Goal: Task Accomplishment & Management: Manage account settings

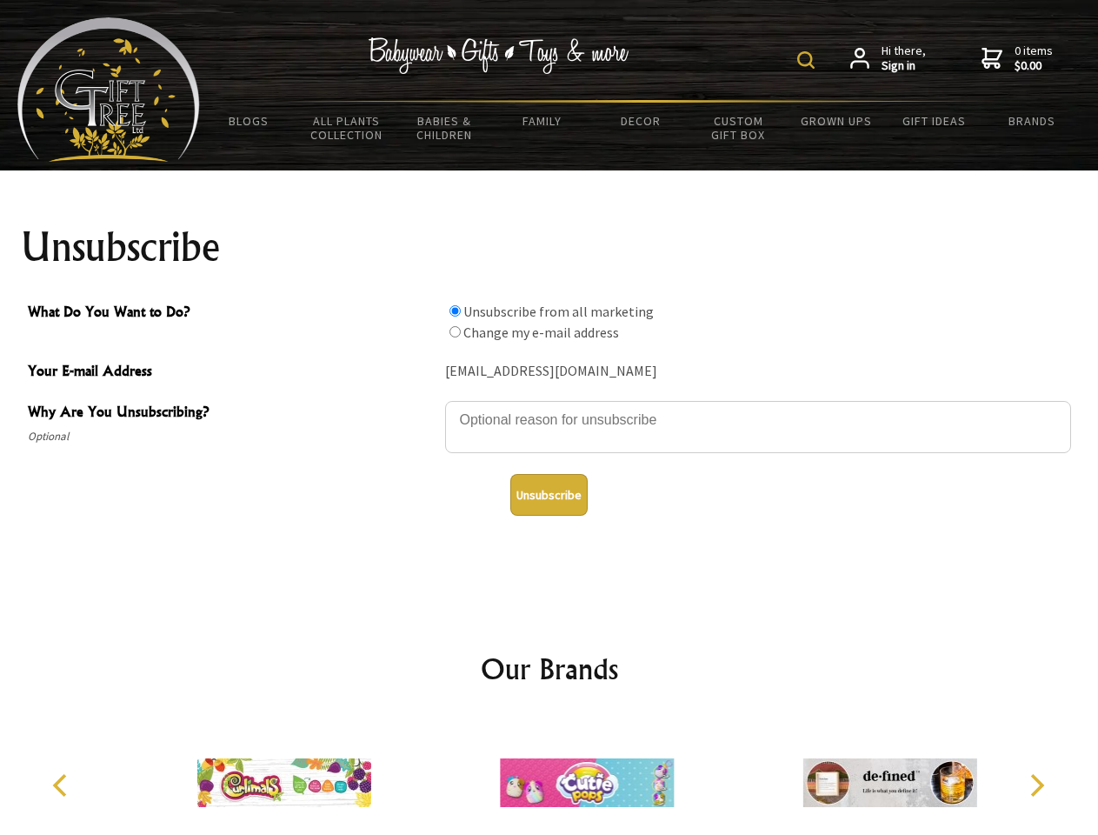
click at [808, 60] on img at bounding box center [805, 59] width 17 height 17
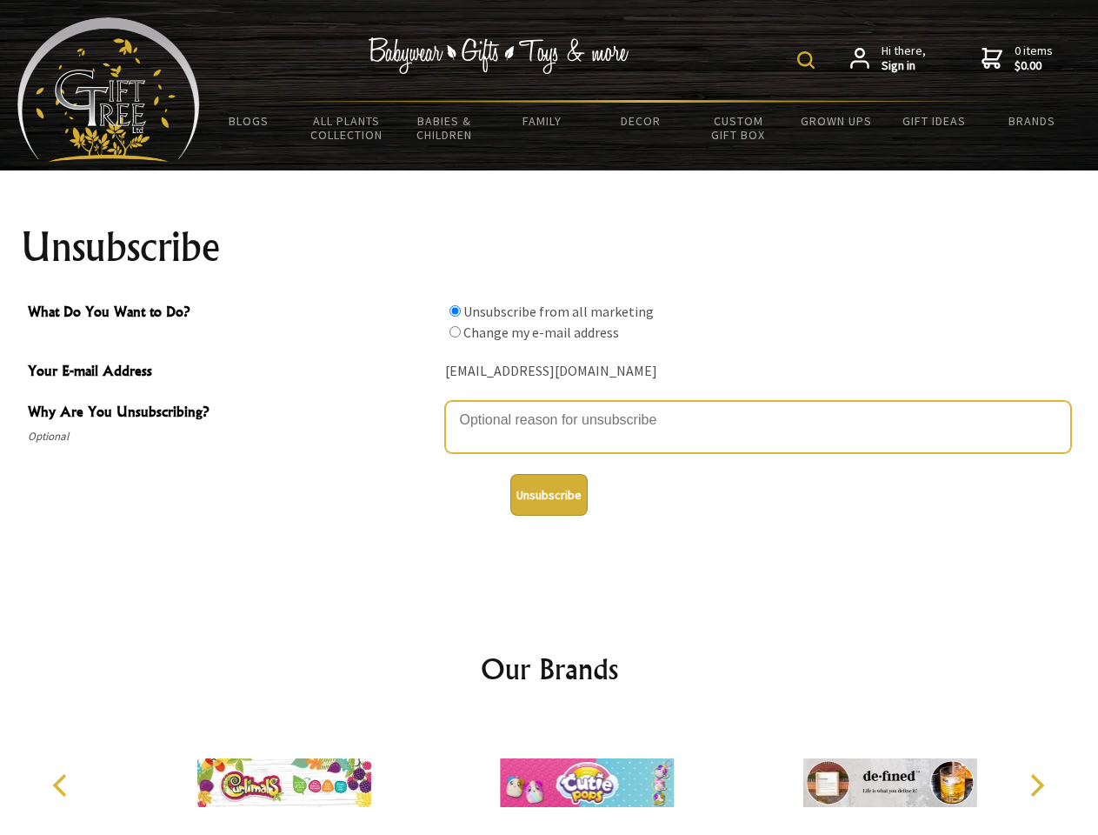
click at [549, 407] on textarea "Why Are You Unsubscribing?" at bounding box center [758, 427] width 626 height 52
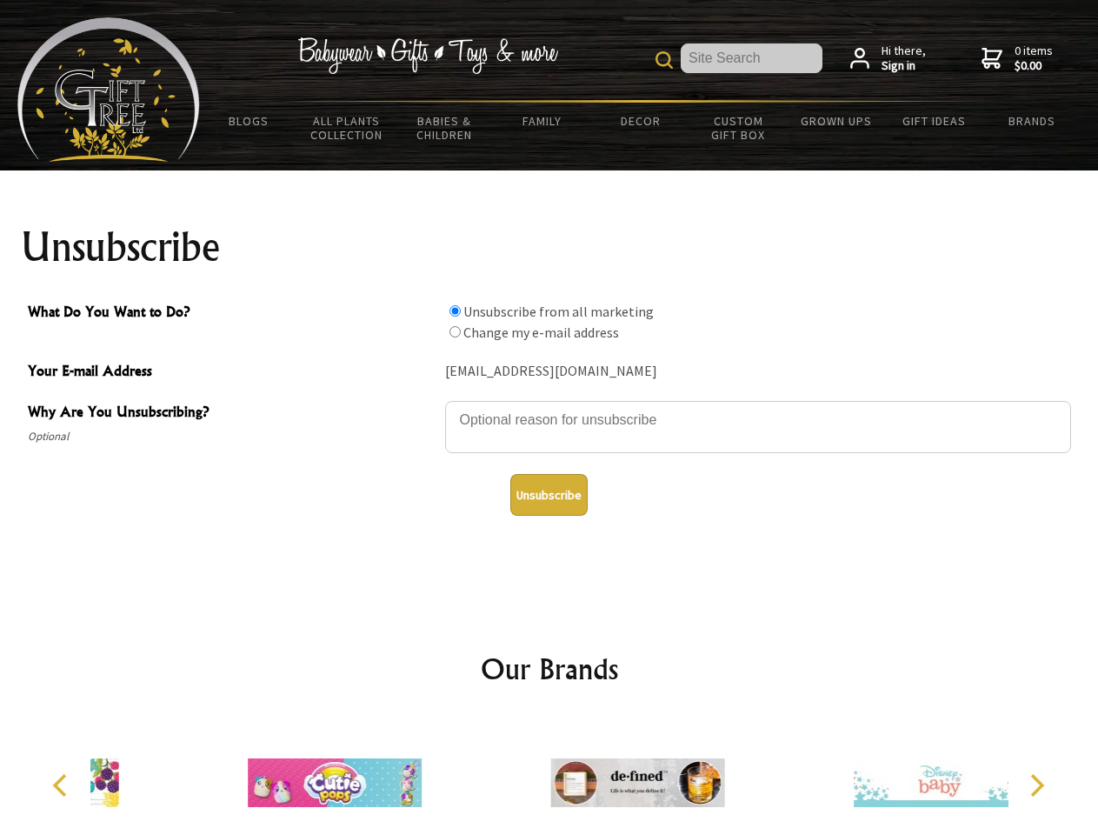
click at [455, 310] on input "What Do You Want to Do?" at bounding box center [454, 310] width 11 height 11
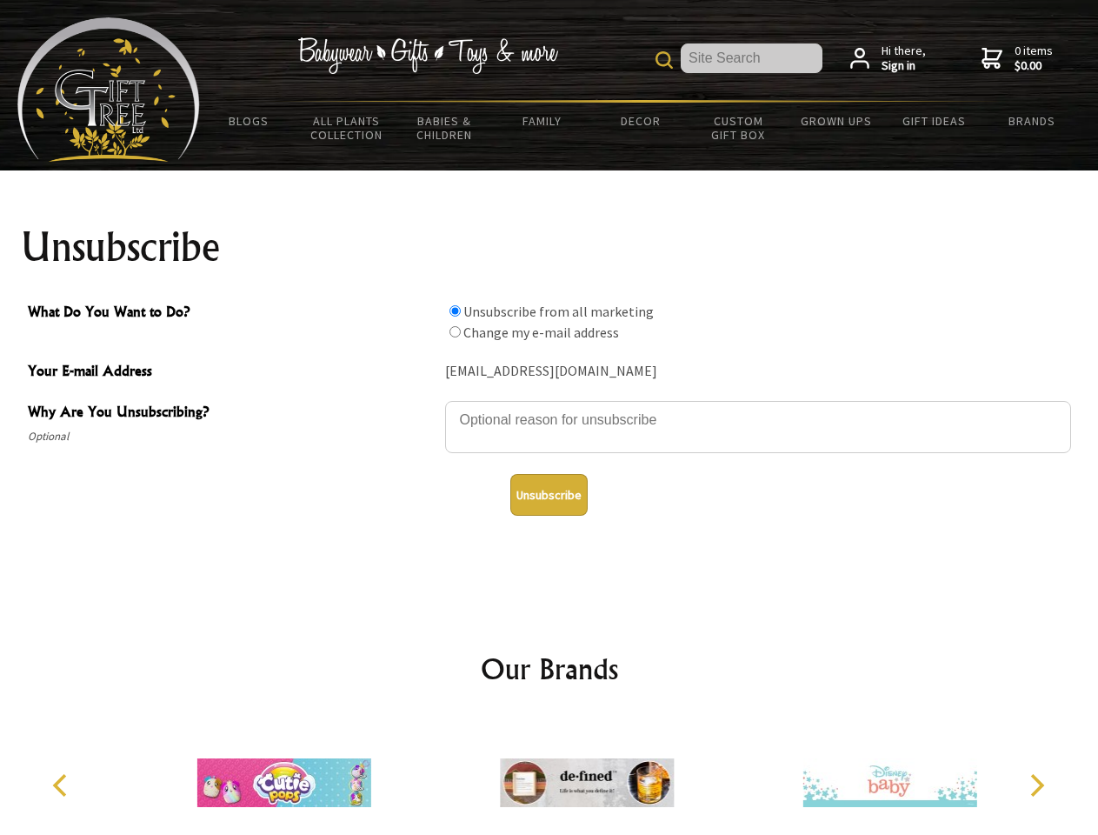
click at [455, 331] on input "What Do You Want to Do?" at bounding box center [454, 331] width 11 height 11
radio input "true"
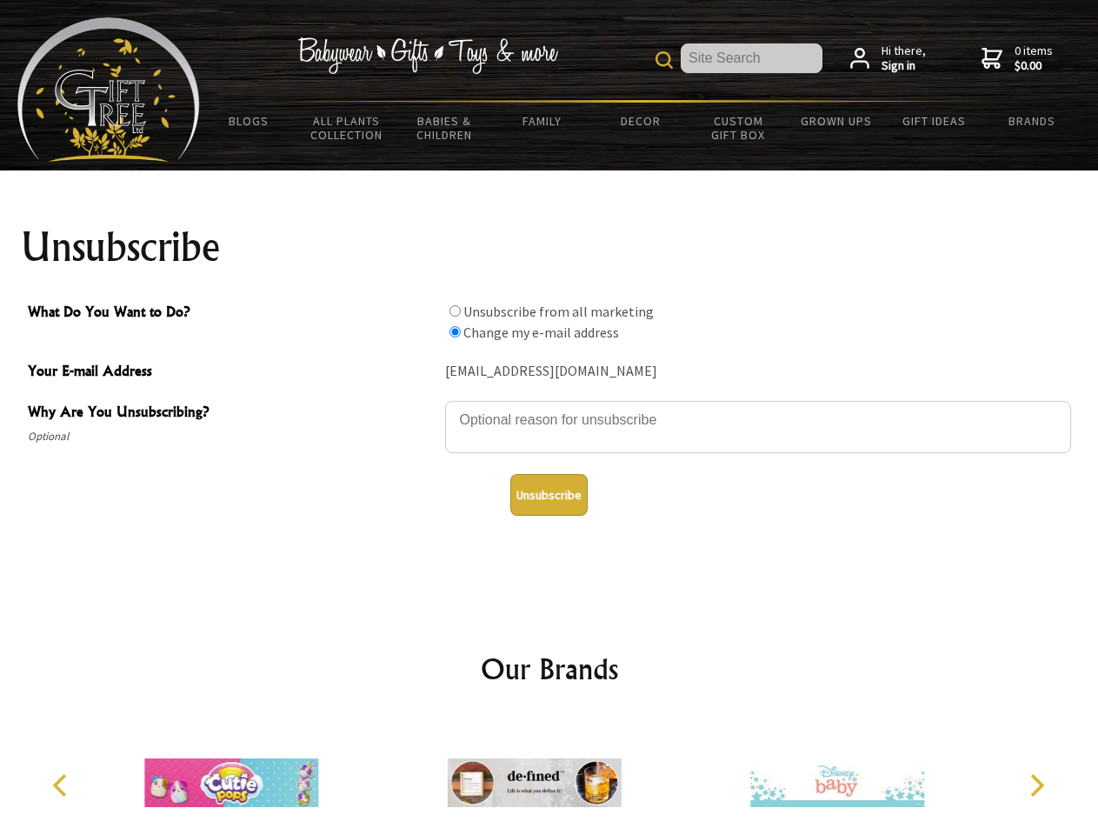
click at [549, 495] on button "Unsubscribe" at bounding box center [548, 495] width 77 height 42
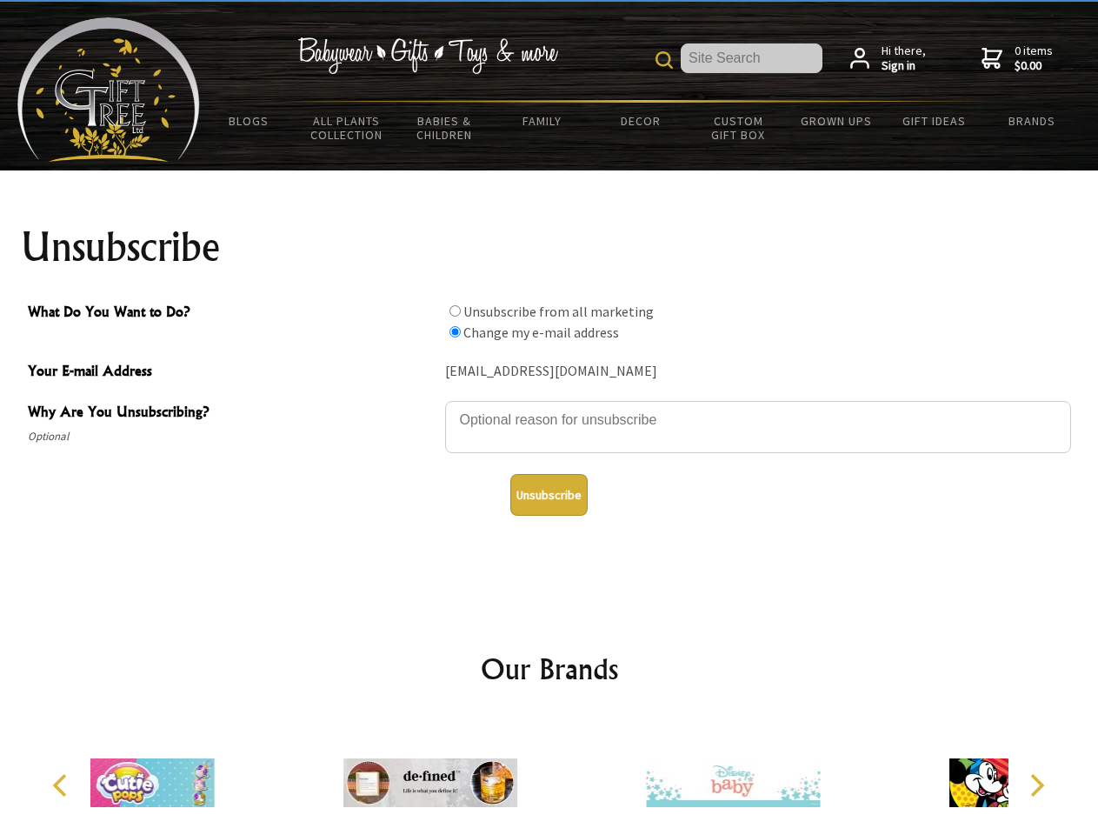
click at [549, 775] on div at bounding box center [430, 785] width 303 height 136
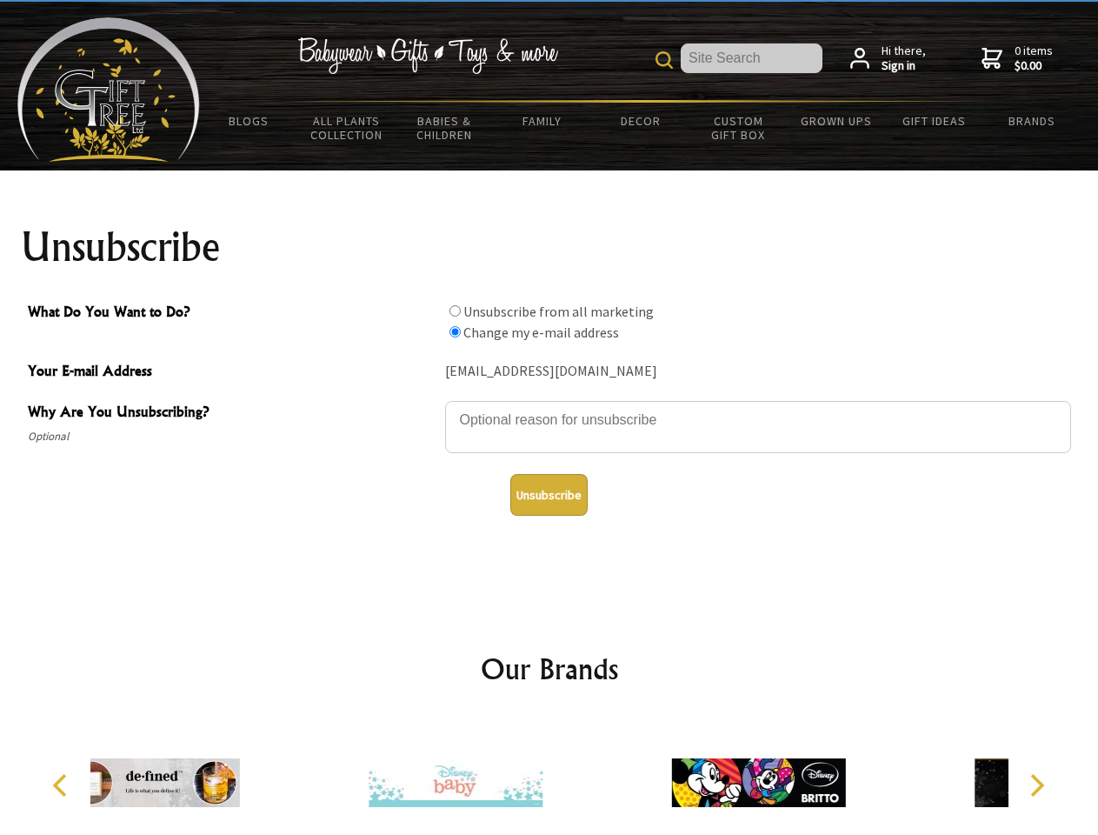
click at [63, 785] on icon "Previous" at bounding box center [61, 785] width 23 height 23
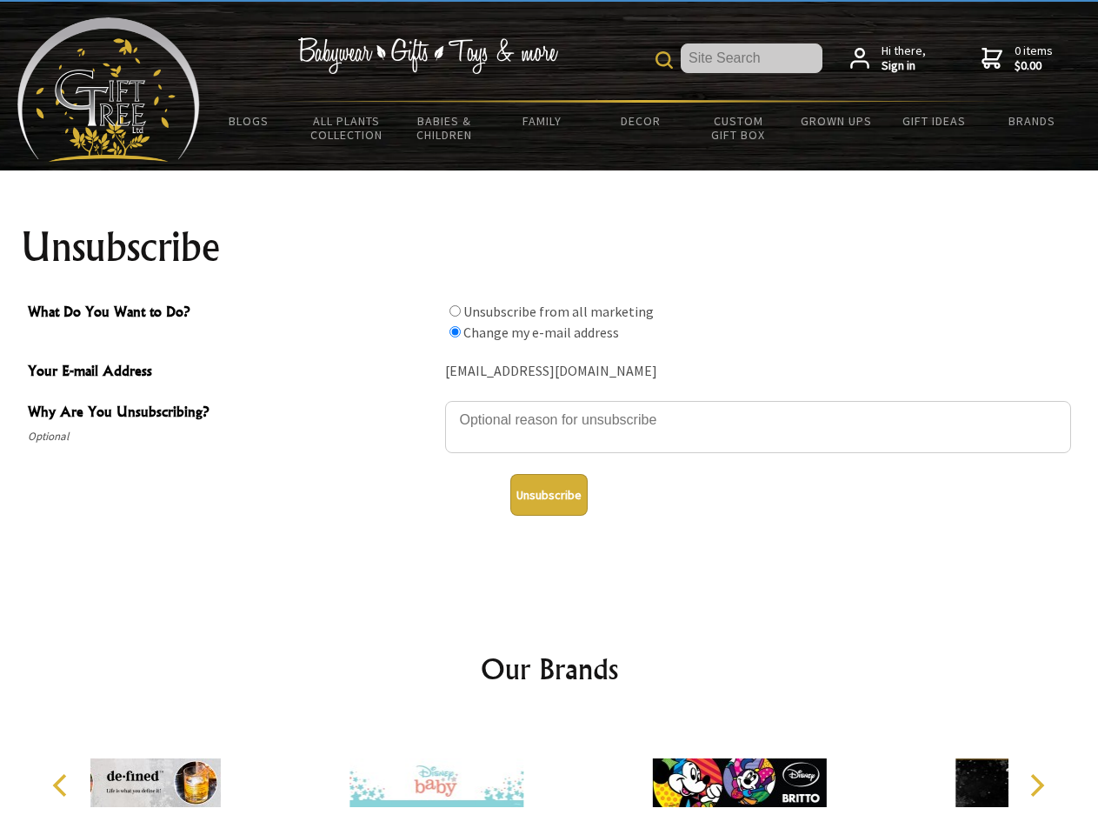
click at [1036, 785] on icon "Next" at bounding box center [1035, 785] width 23 height 23
